Goal: Transaction & Acquisition: Book appointment/travel/reservation

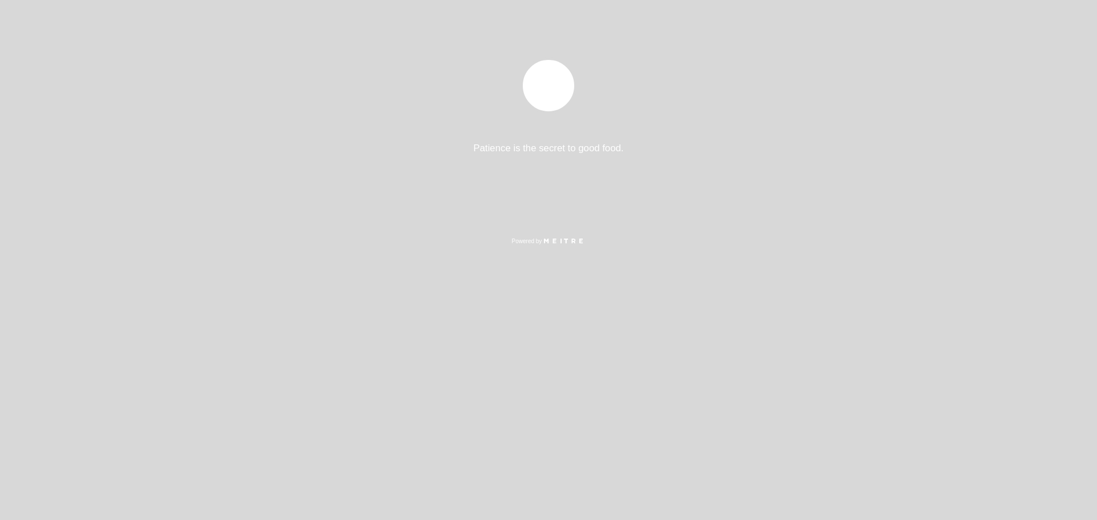
select select "pt"
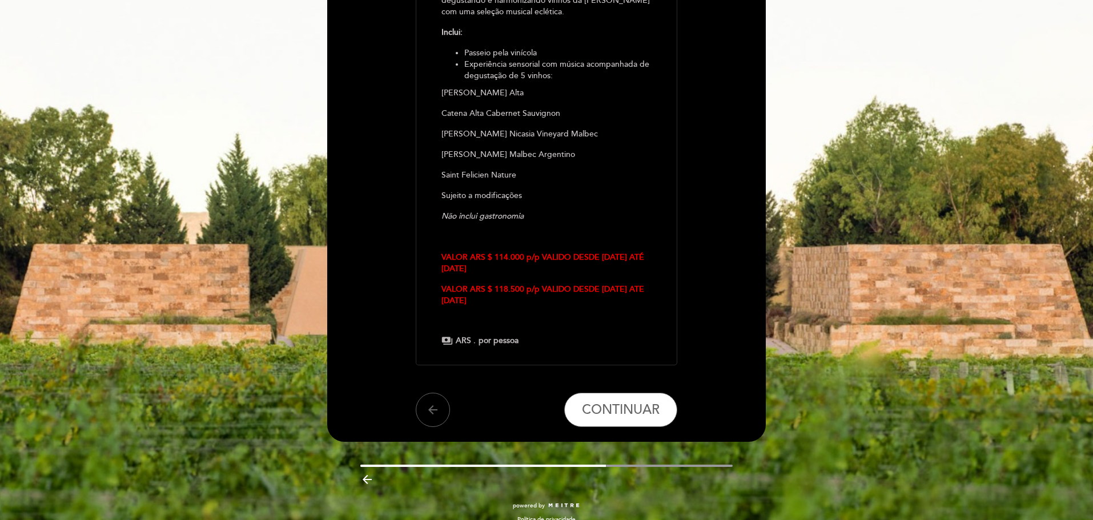
scroll to position [208, 0]
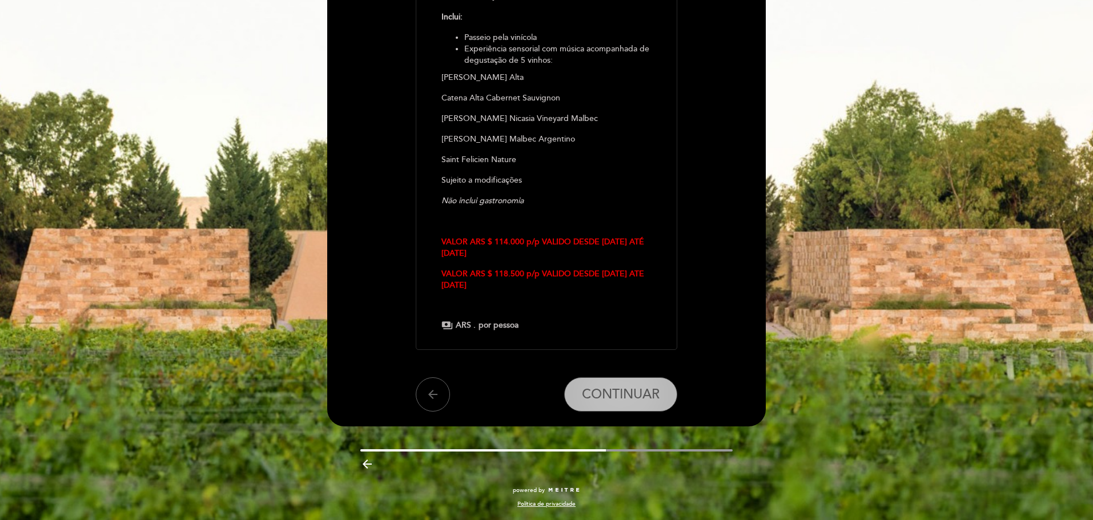
click at [649, 399] on span "CONTINUAR" at bounding box center [621, 395] width 78 height 16
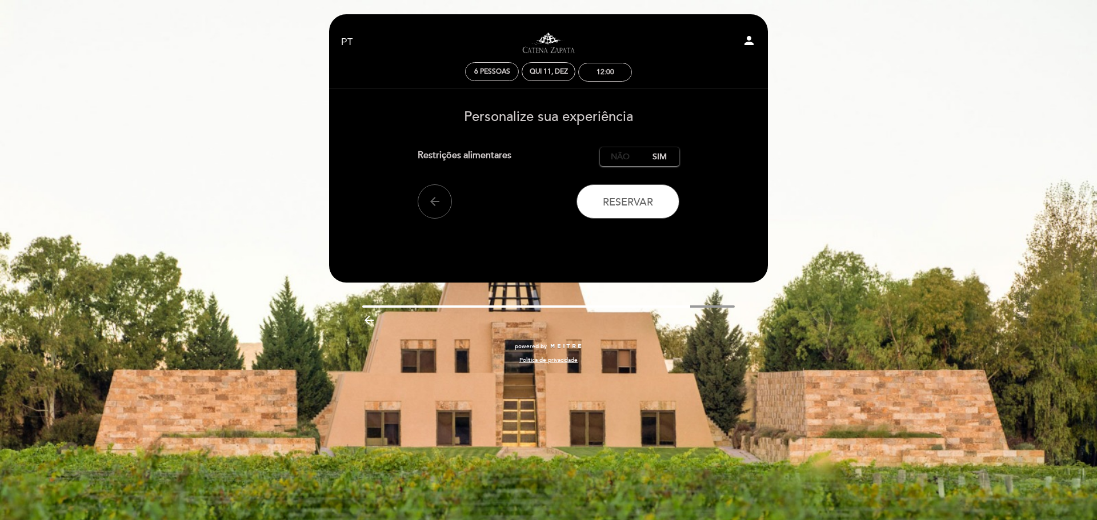
click at [620, 153] on label "Não" at bounding box center [620, 156] width 40 height 19
click at [637, 211] on button "Reservar" at bounding box center [627, 201] width 103 height 34
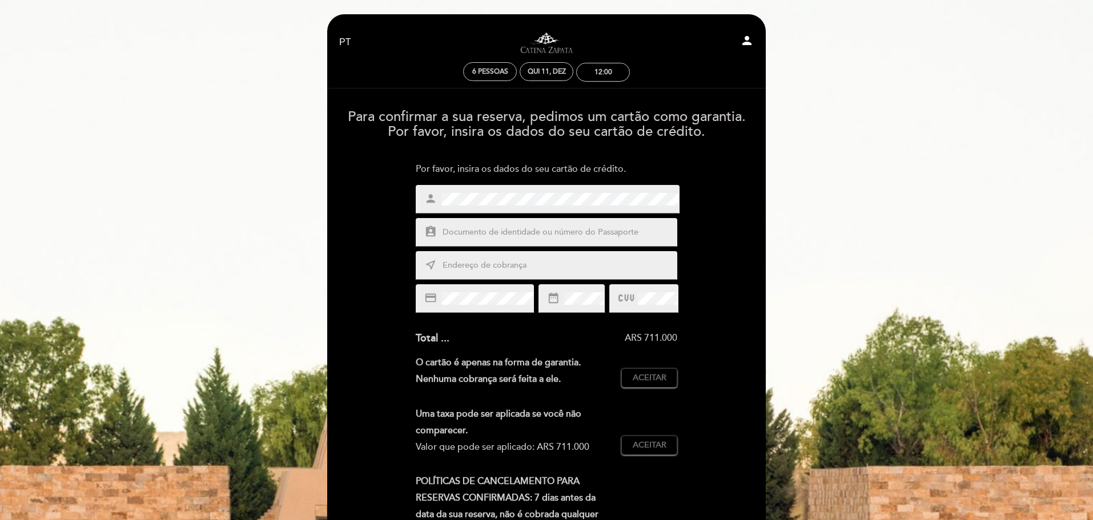
click at [529, 236] on input "text" at bounding box center [560, 232] width 238 height 13
type input "79730060100"
click at [480, 267] on input "text" at bounding box center [560, 265] width 238 height 13
type input "[STREET_ADDRESS][PERSON_NAME]"
click at [630, 300] on div at bounding box center [643, 298] width 69 height 29
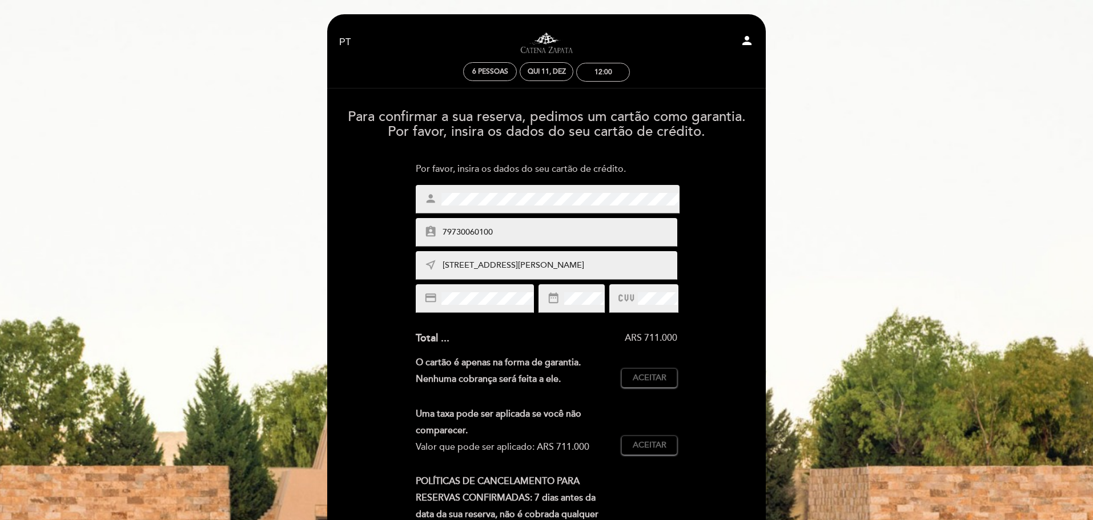
click at [355, 370] on div "Para confirmar a sua reserva, pedimos um cartão como garantia. Por favor, insir…" at bounding box center [546, 385] width 423 height 568
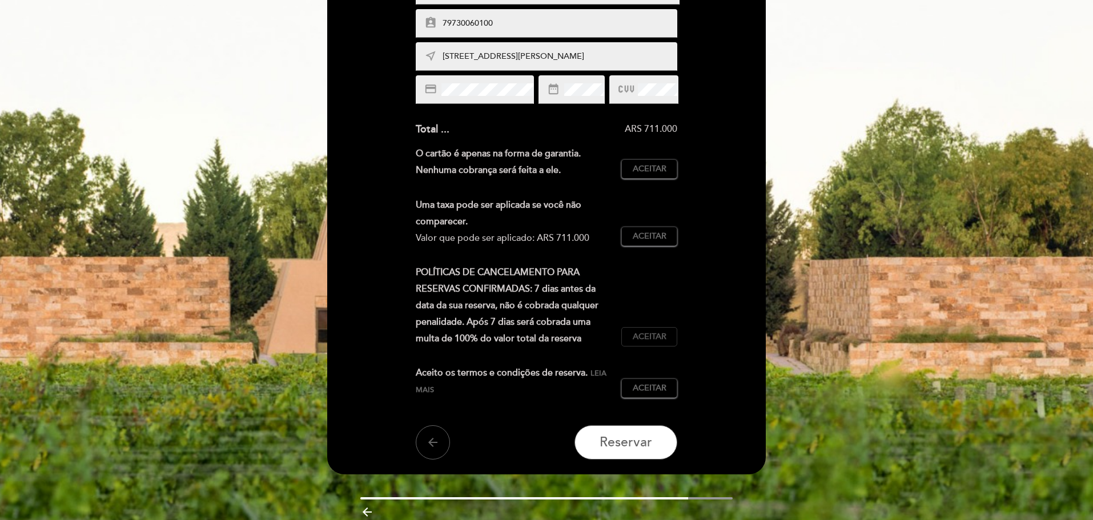
scroll to position [228, 0]
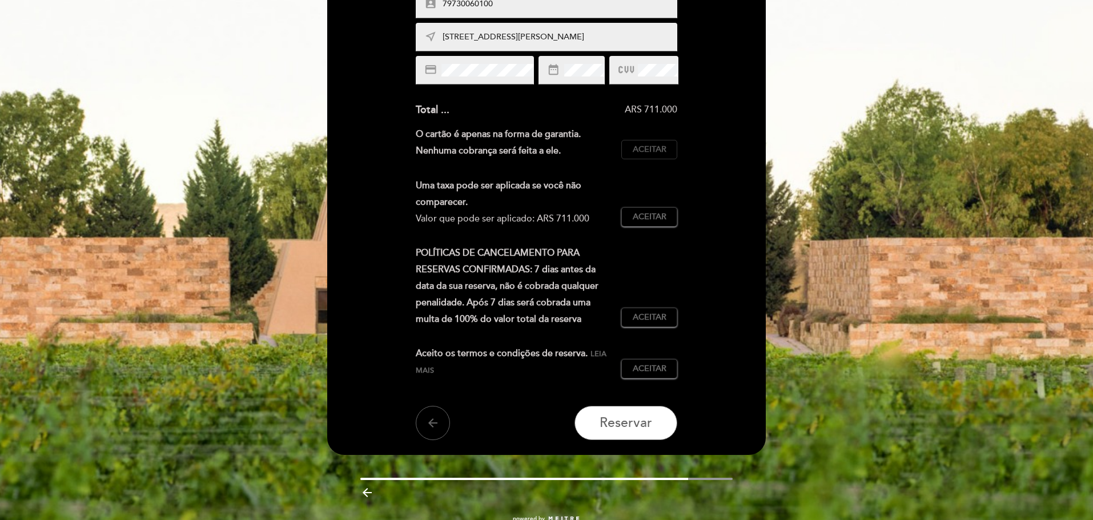
click at [652, 150] on span "Aceitar" at bounding box center [650, 150] width 34 height 12
click at [648, 222] on span "Aceitar" at bounding box center [650, 217] width 34 height 12
click at [656, 320] on span "Aceitar" at bounding box center [650, 318] width 34 height 12
click at [655, 377] on button "Aceitar Aceito" at bounding box center [649, 368] width 56 height 19
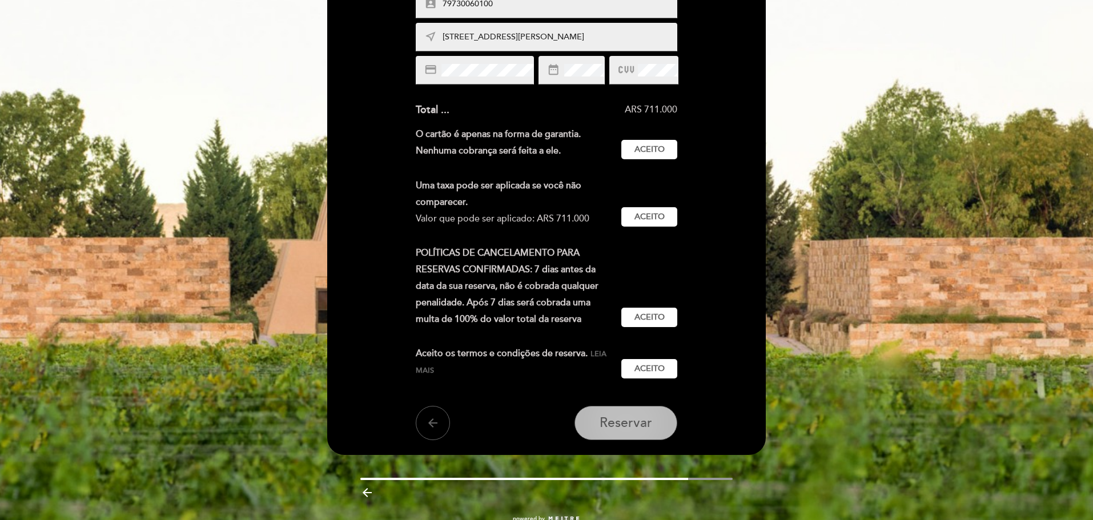
click at [651, 428] on span "Reservar" at bounding box center [626, 423] width 53 height 16
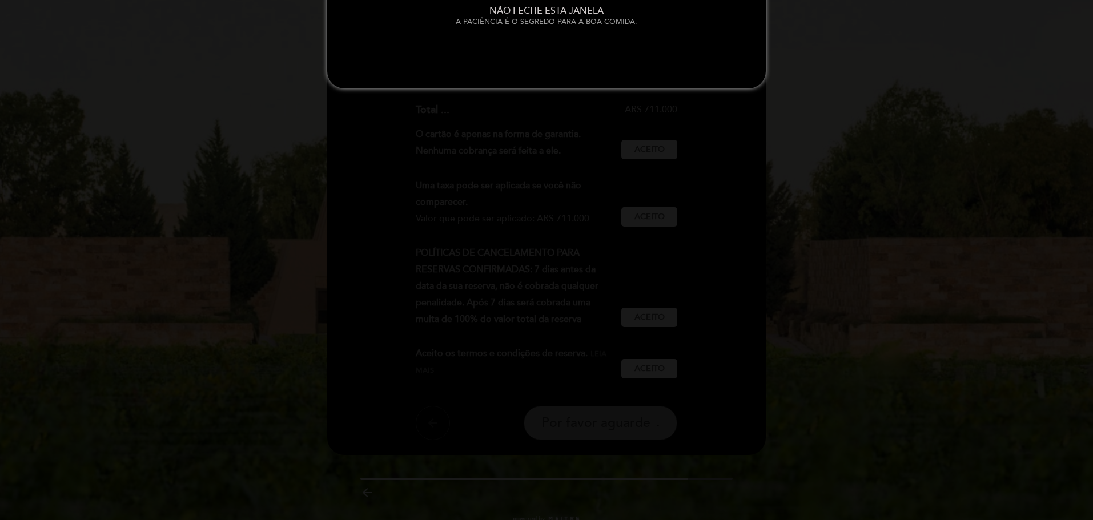
scroll to position [0, 0]
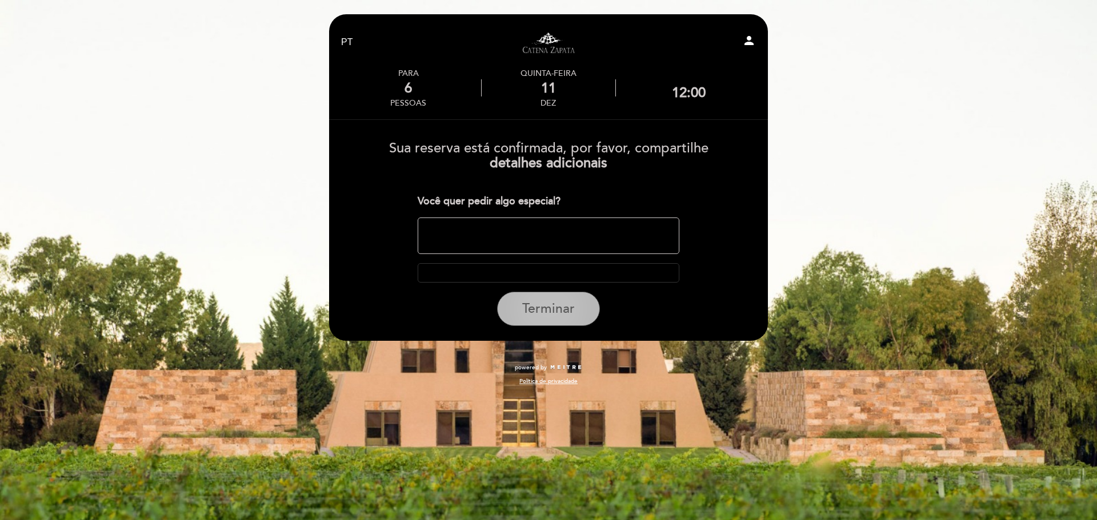
click at [546, 314] on span "Terminar" at bounding box center [548, 309] width 53 height 16
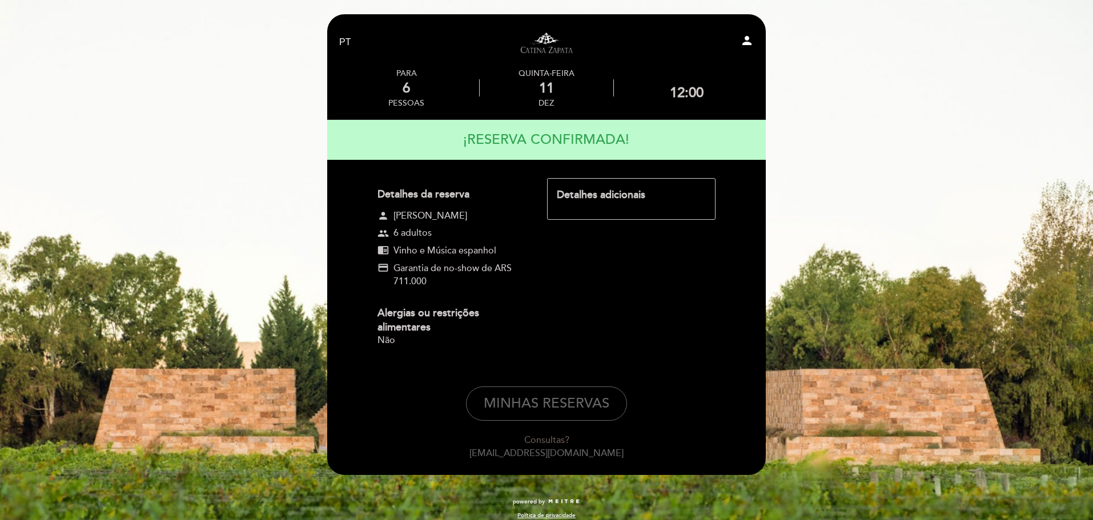
click at [549, 49] on link "Visitas y degustaciones en La Pirámide" at bounding box center [546, 42] width 143 height 31
